Goal: Answer question/provide support: Share knowledge or assist other users

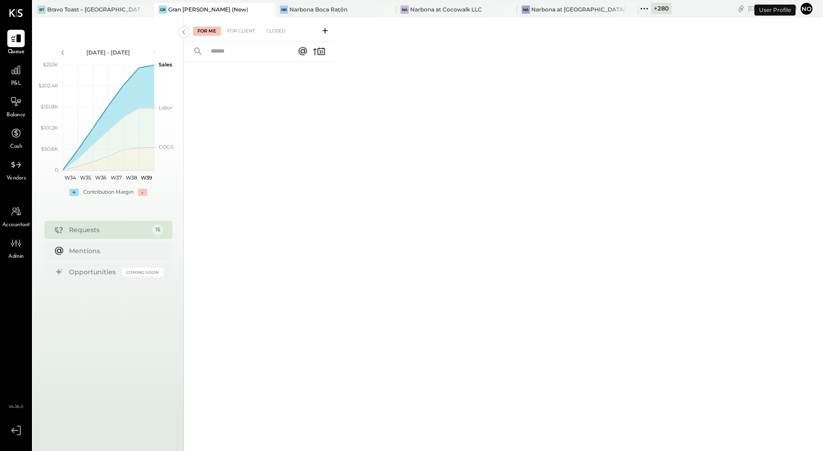
click at [644, 9] on icon at bounding box center [644, 8] width 1 height 1
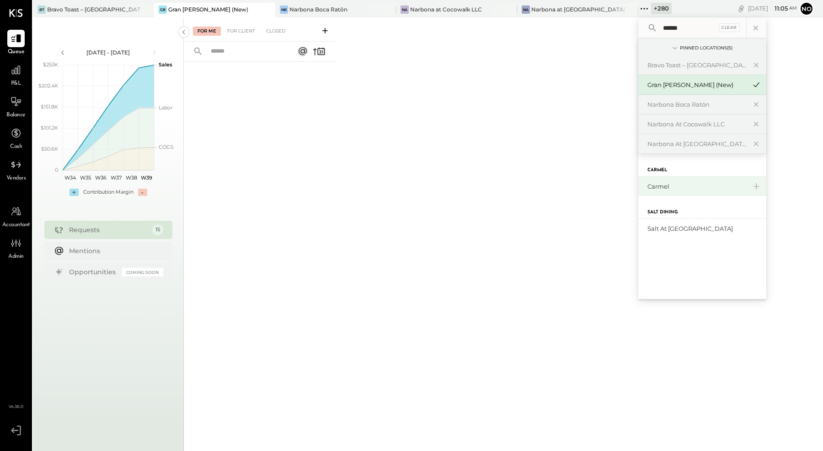
type input "******"
click at [648, 182] on div "Carmel" at bounding box center [697, 186] width 99 height 9
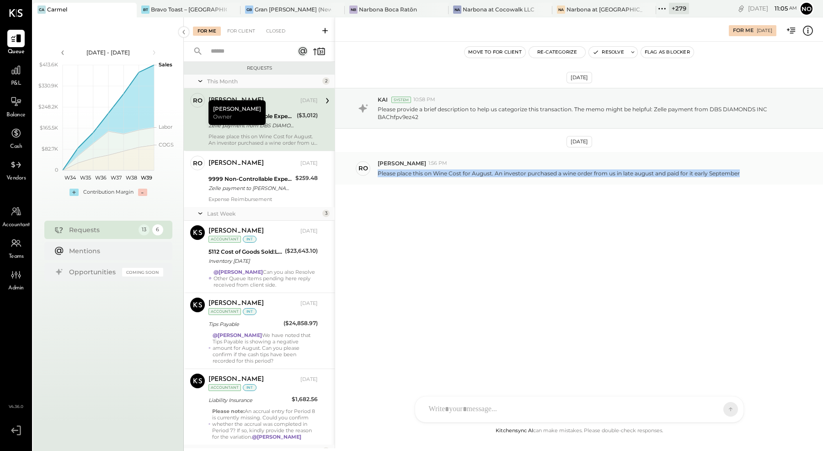
drag, startPoint x: 378, startPoint y: 169, endPoint x: 712, endPoint y: 176, distance: 333.6
click at [712, 176] on div "ro [PERSON_NAME] 1:56 PM Please place this on Wine Cost for August. An investor…" at bounding box center [579, 168] width 488 height 32
copy p "Please place this on Wine Cost for August. An investor purchased a wine order f…"
